Goal: Find specific page/section: Find specific page/section

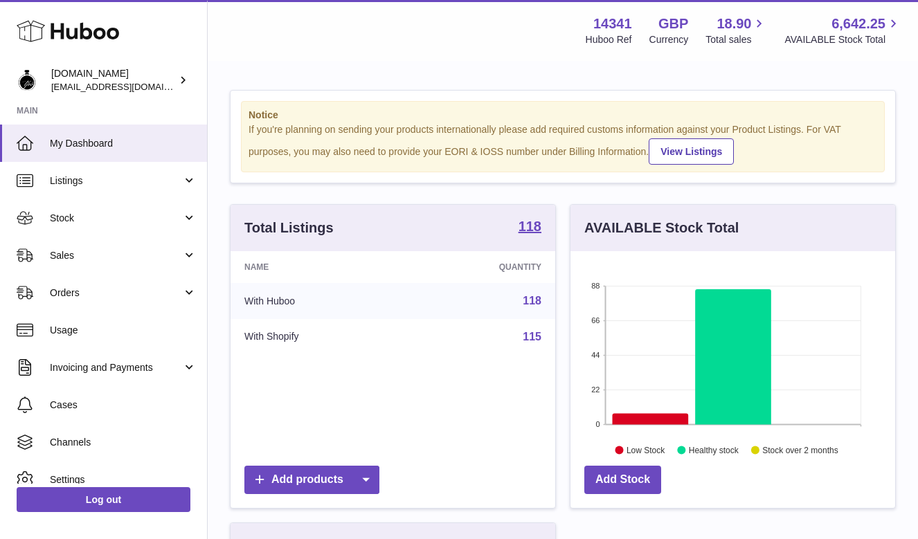
scroll to position [216, 325]
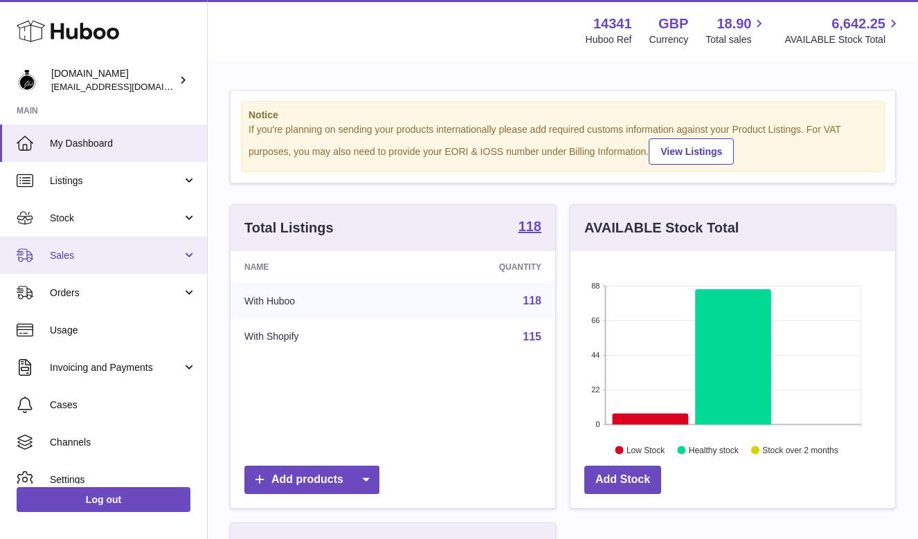
click at [116, 262] on link "Sales" at bounding box center [103, 255] width 207 height 37
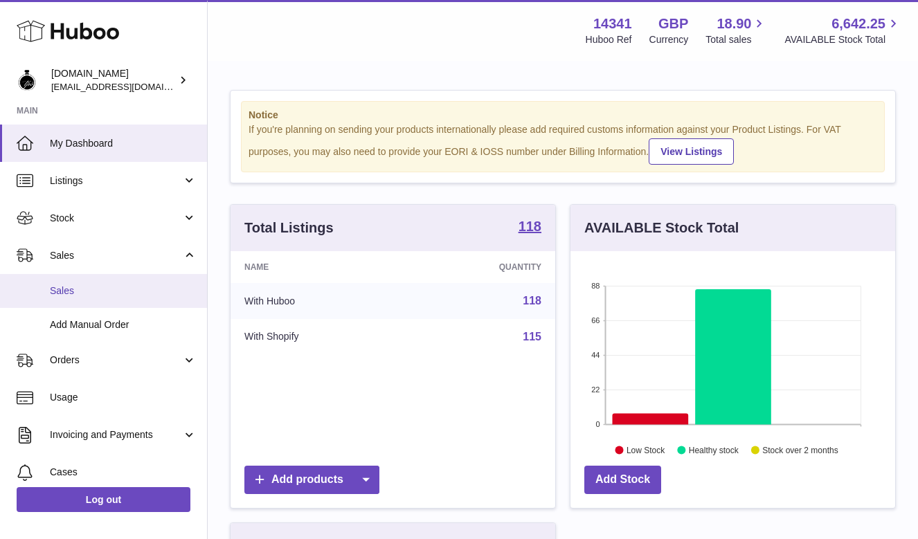
click at [100, 298] on link "Sales" at bounding box center [103, 291] width 207 height 34
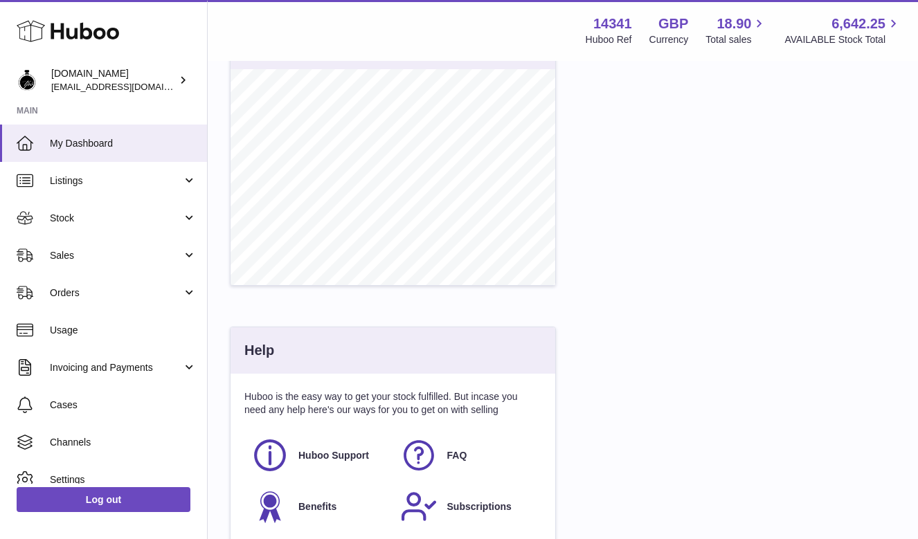
scroll to position [634, 0]
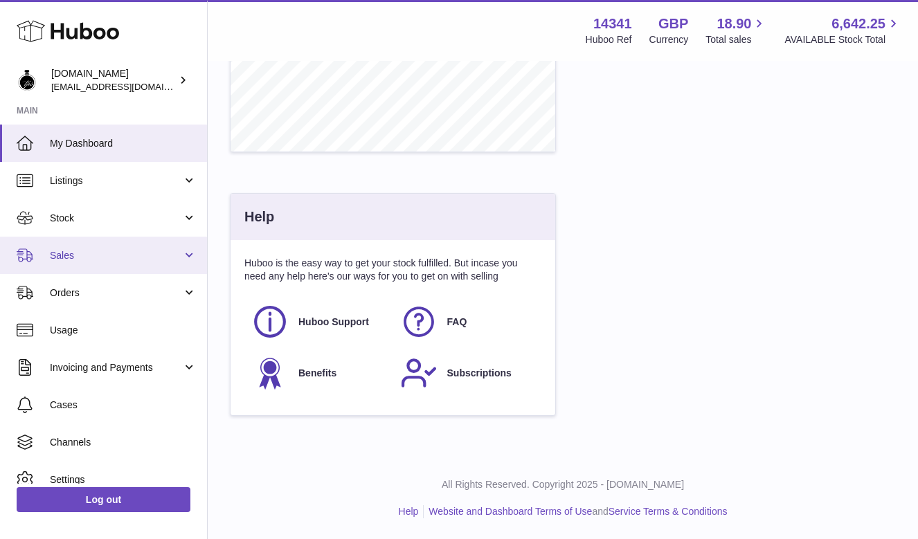
click at [195, 260] on link "Sales" at bounding box center [103, 255] width 207 height 37
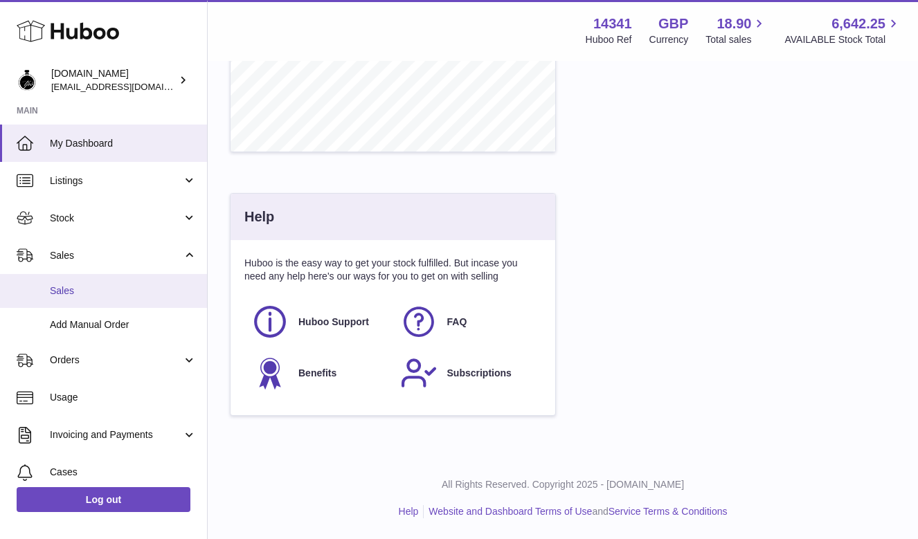
click at [138, 288] on span "Sales" at bounding box center [123, 291] width 147 height 13
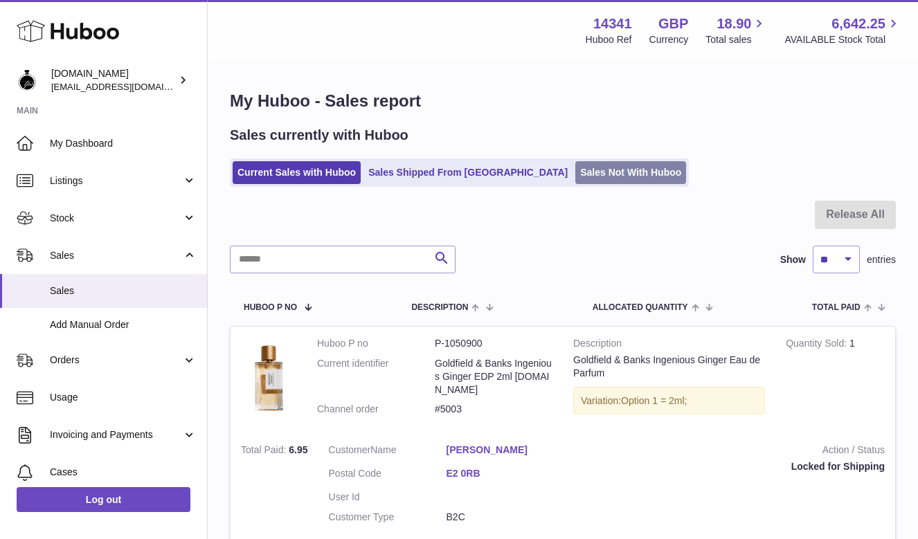
click at [588, 174] on link "Sales Not With Huboo" at bounding box center [630, 172] width 111 height 23
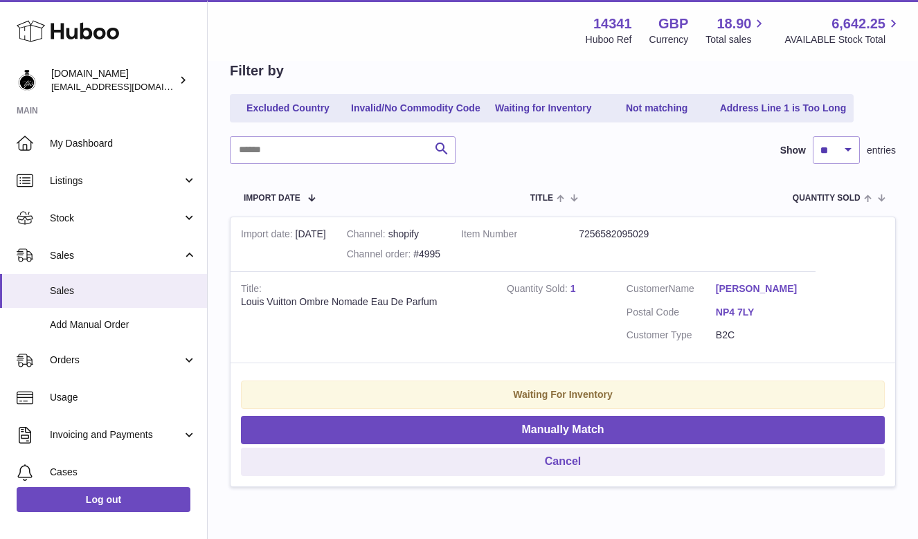
scroll to position [140, 0]
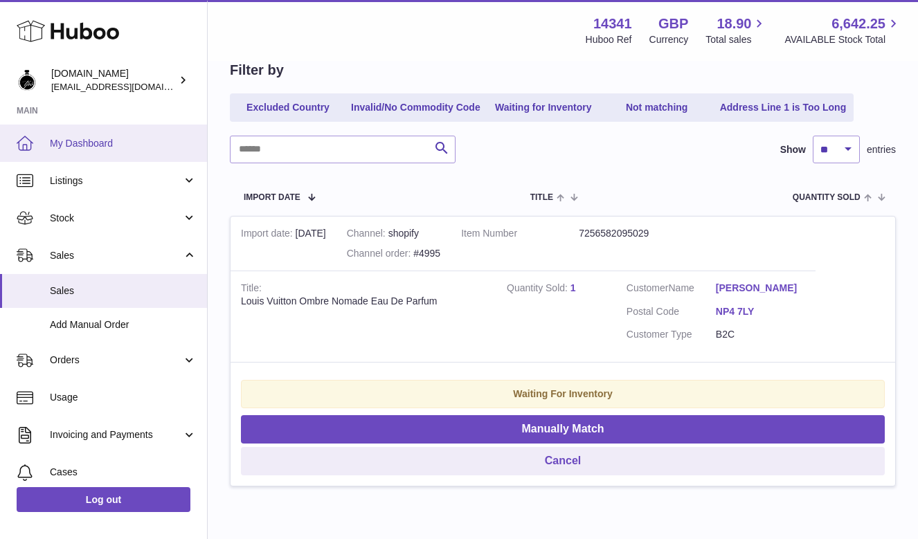
click at [95, 149] on span "My Dashboard" at bounding box center [123, 143] width 147 height 13
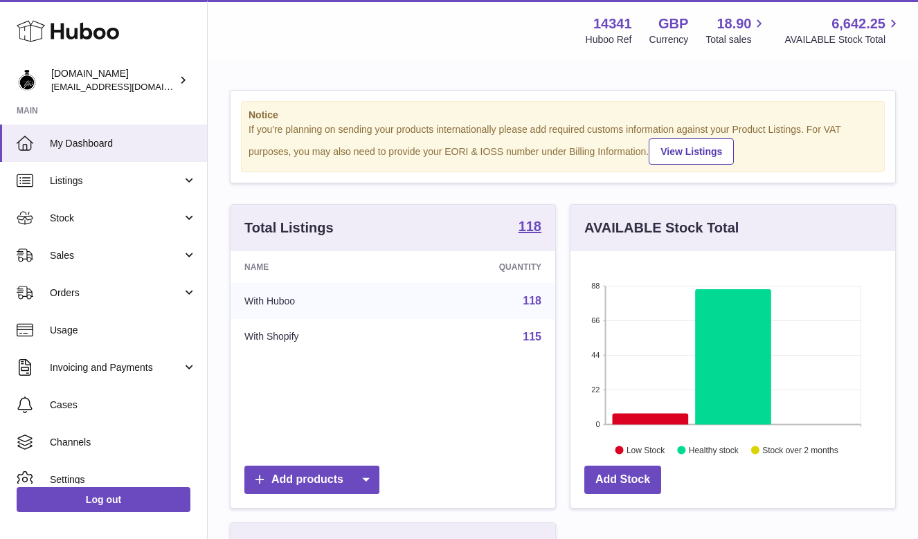
scroll to position [216, 325]
